Goal: Task Accomplishment & Management: Manage account settings

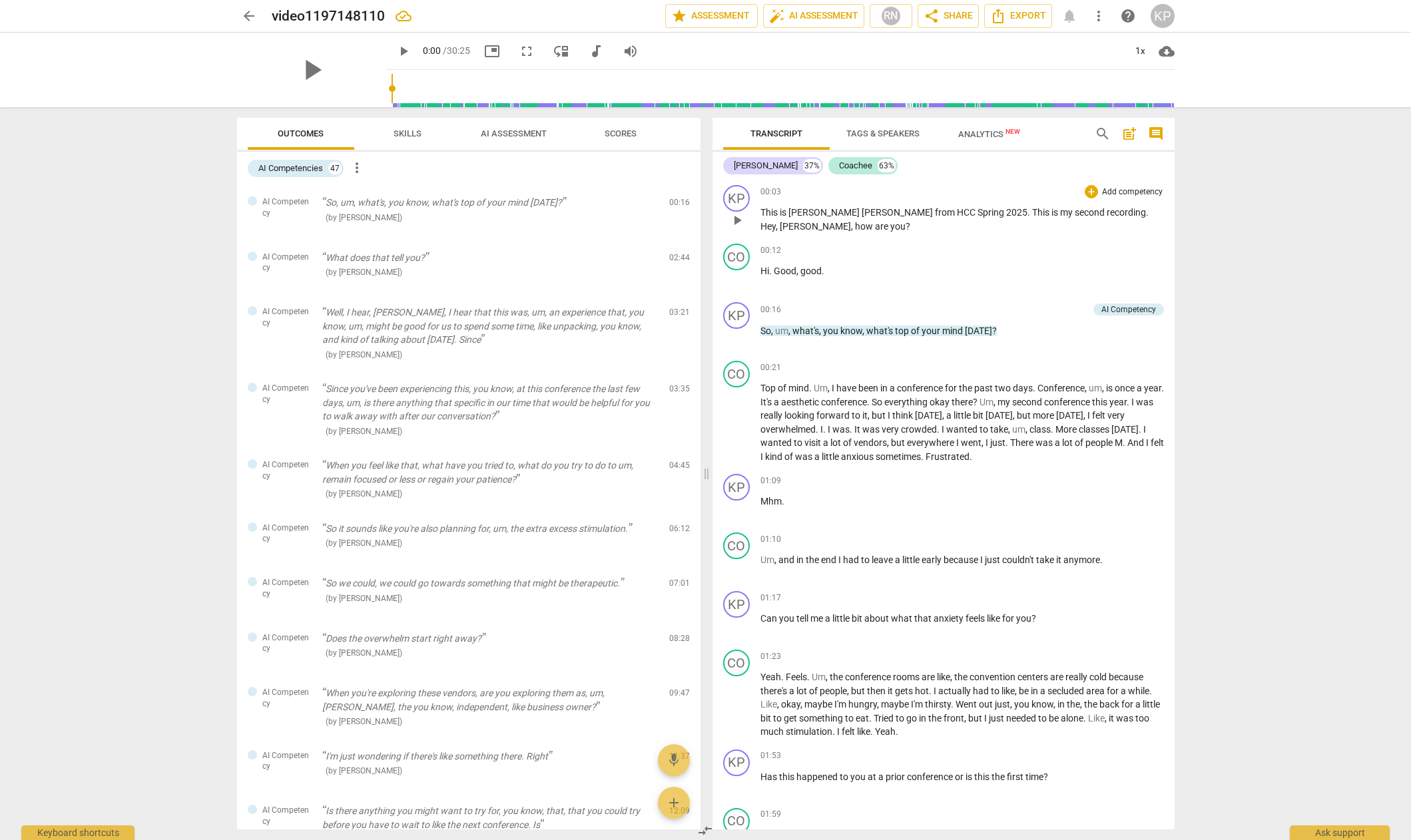
scroll to position [4, 0]
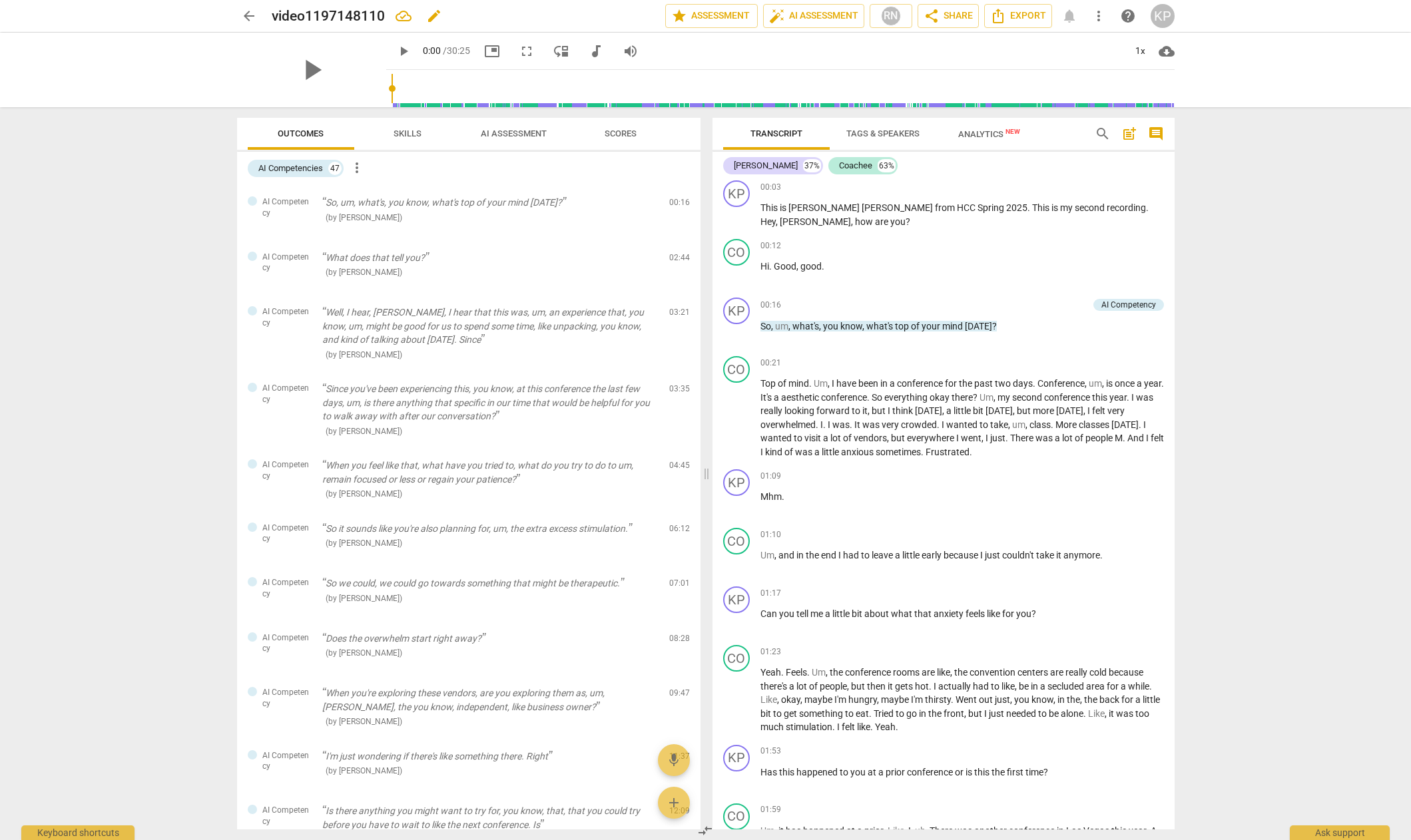
click at [335, 11] on h2 "video1197148110" at bounding box center [329, 15] width 113 height 16
click at [431, 15] on span "edit" at bounding box center [434, 15] width 16 height 16
click at [273, 14] on input "video1197148110" at bounding box center [440, 16] width 335 height 26
type input "HCC SP2025 Recording 2"
click at [615, 16] on span "done" at bounding box center [619, 15] width 16 height 16
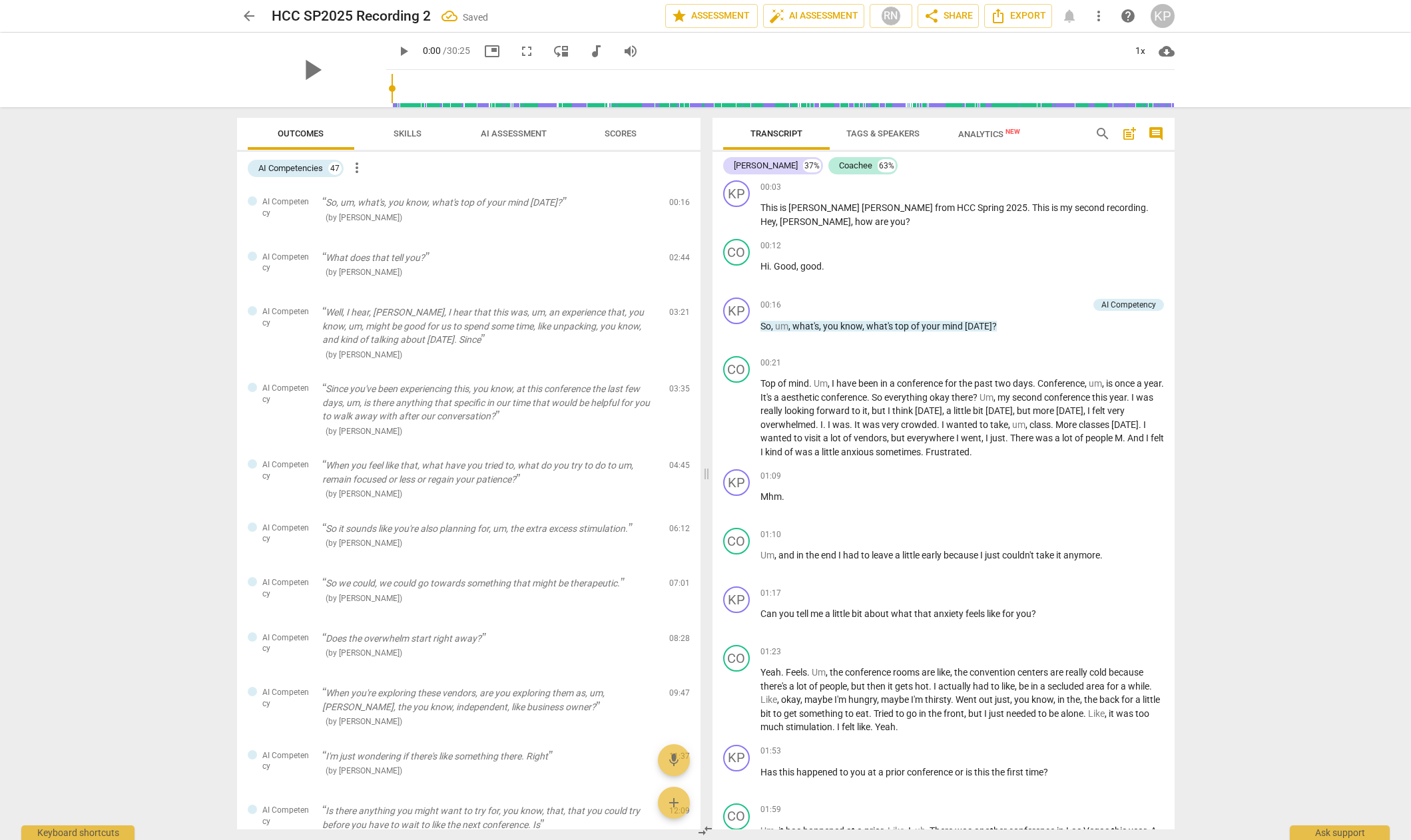
click at [248, 14] on span "arrow_back" at bounding box center [249, 15] width 16 height 16
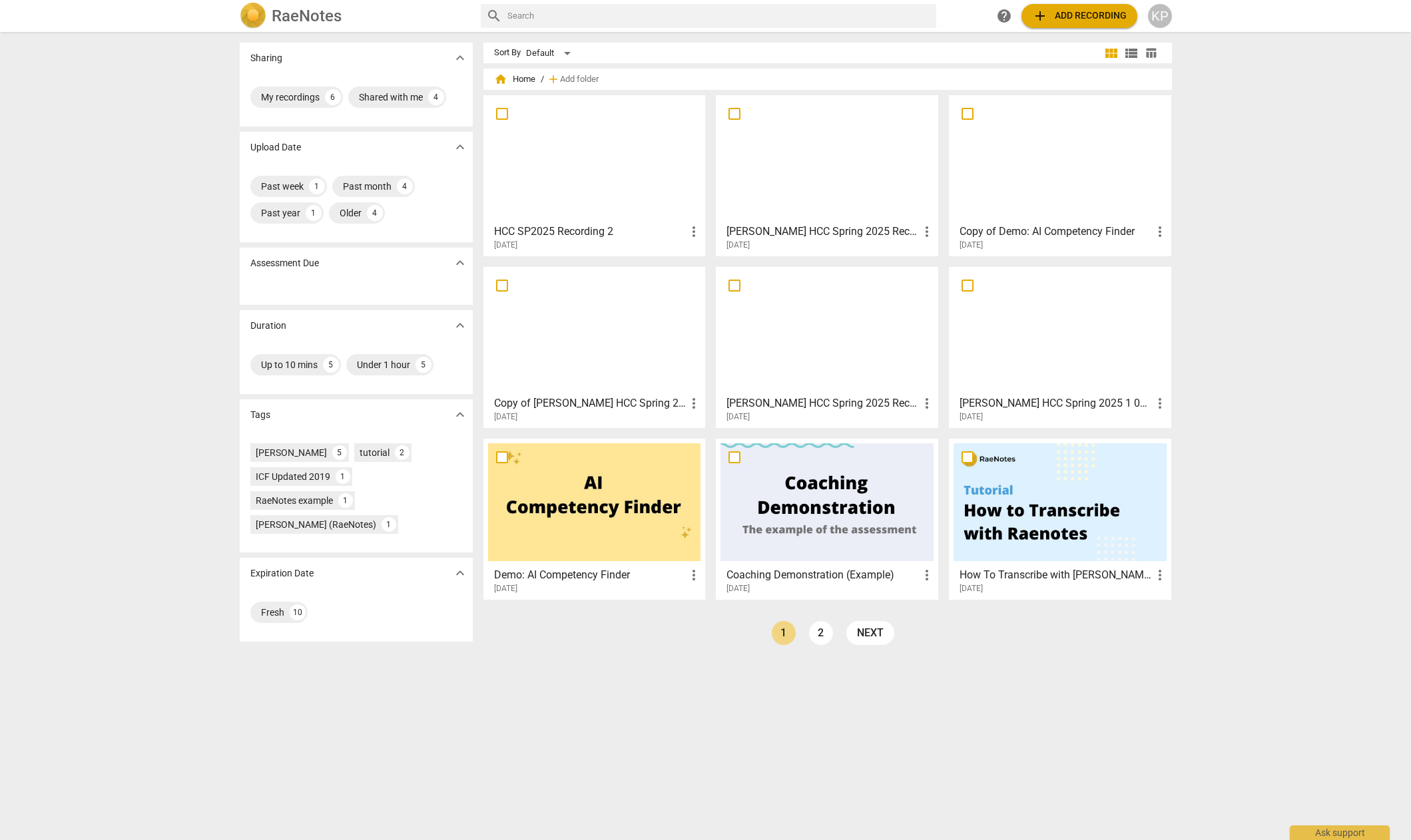
click at [582, 160] on div at bounding box center [595, 159] width 213 height 118
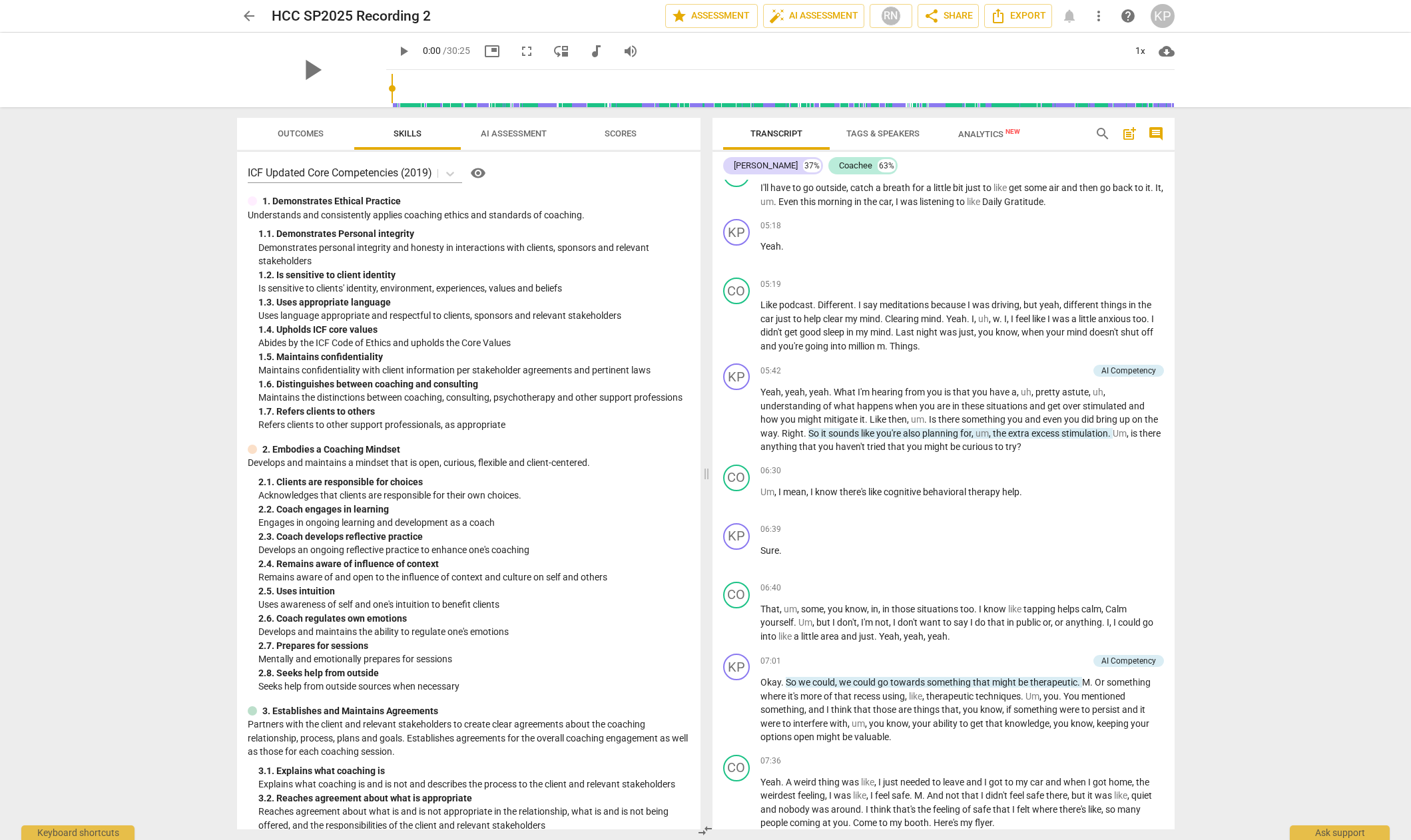
scroll to position [1925, 0]
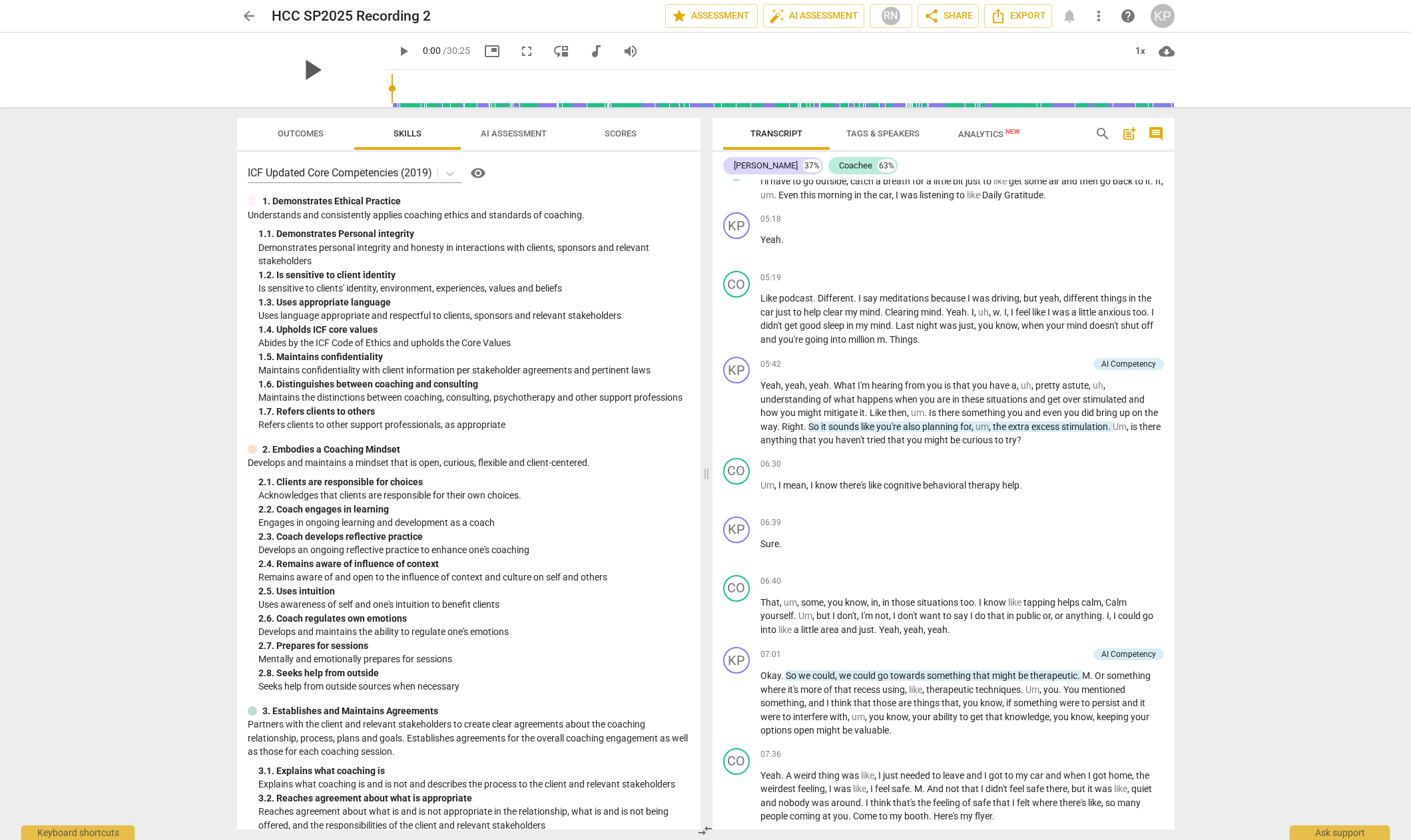
click at [304, 71] on span "play_arrow" at bounding box center [311, 69] width 34 height 34
click at [346, 44] on div "pause" at bounding box center [311, 69] width 149 height 74
click at [339, 92] on div "pause" at bounding box center [311, 69] width 149 height 74
click at [351, 38] on div "pause" at bounding box center [311, 69] width 149 height 74
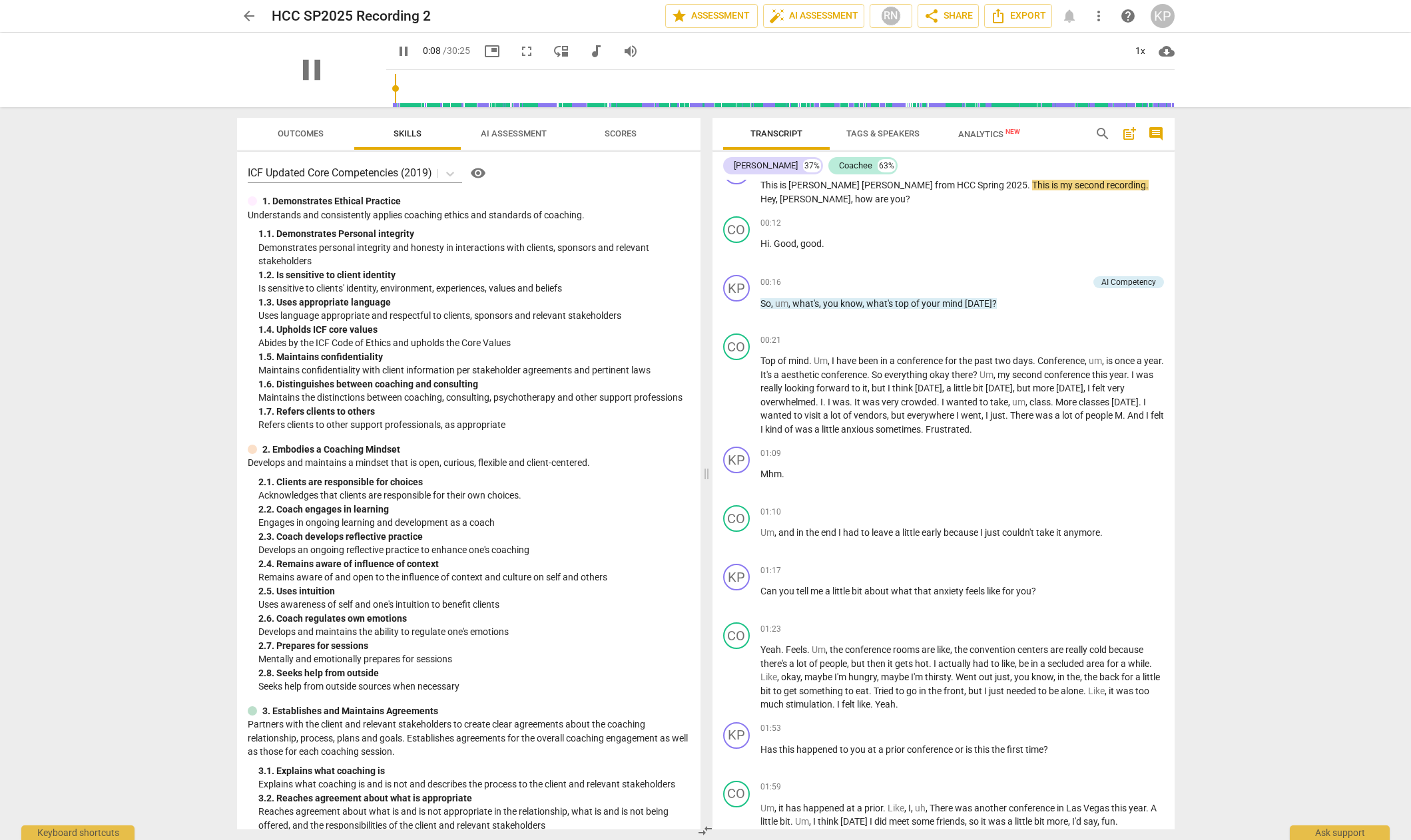
click at [342, 104] on div "pause" at bounding box center [311, 69] width 149 height 74
click at [484, 50] on span "picture_in_picture" at bounding box center [492, 51] width 16 height 16
type input "18"
